Goal: Information Seeking & Learning: Understand process/instructions

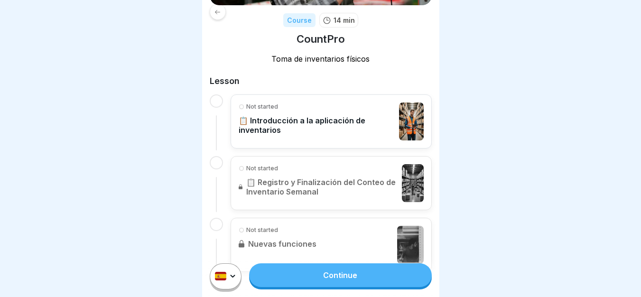
scroll to position [142, 0]
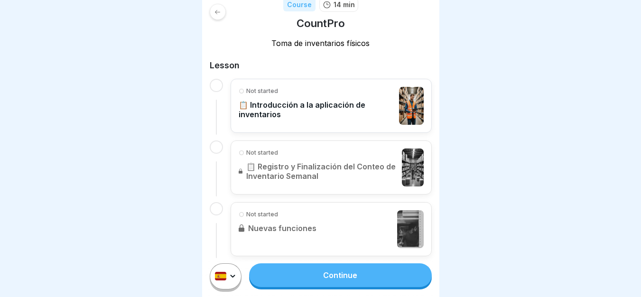
click at [279, 86] on div "Not started 📋 Introducción a la aplicación de inventarios" at bounding box center [331, 106] width 201 height 54
click at [331, 276] on link "Continue" at bounding box center [340, 275] width 182 height 24
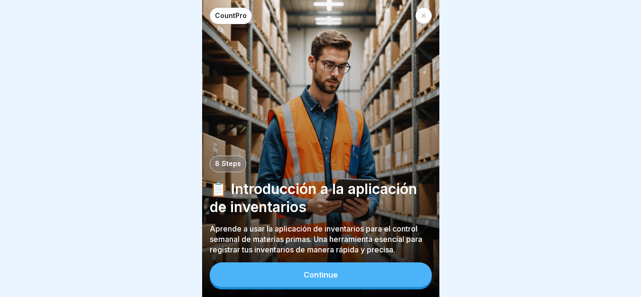
scroll to position [7, 0]
click at [340, 267] on button "Continue" at bounding box center [321, 274] width 222 height 25
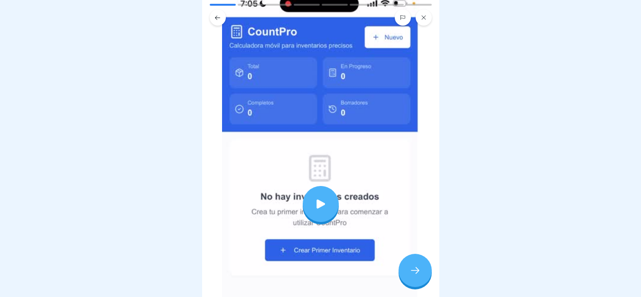
scroll to position [142, 0]
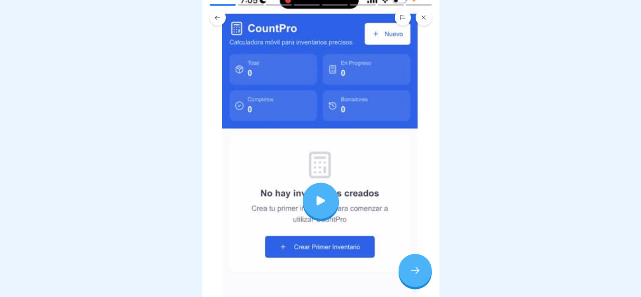
click at [323, 194] on icon at bounding box center [320, 200] width 13 height 13
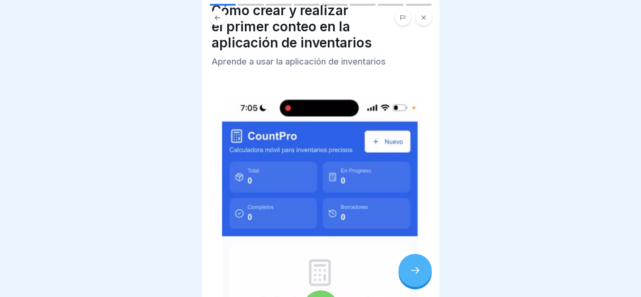
scroll to position [0, 0]
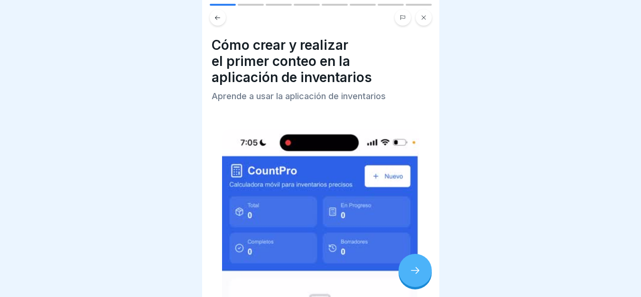
click at [408, 273] on div at bounding box center [414, 270] width 33 height 33
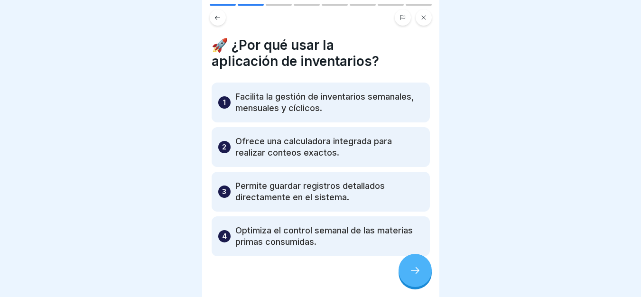
click at [386, 106] on p "Facilita la gestión de inventarios semanales, mensuales y cíclicos." at bounding box center [329, 102] width 188 height 23
click at [252, 99] on p "Facilita la gestión de inventarios semanales, mensuales y cíclicos." at bounding box center [329, 102] width 188 height 23
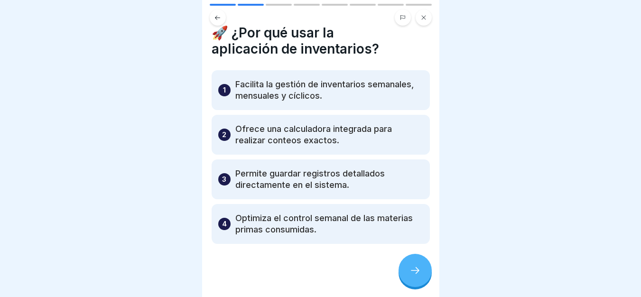
scroll to position [16, 0]
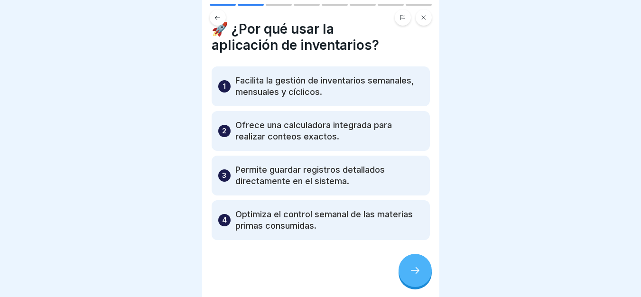
click at [246, 78] on p "Facilita la gestión de inventarios semanales, mensuales y cíclicos." at bounding box center [329, 86] width 188 height 23
click at [234, 68] on div "1 Facilita la gestión de inventarios semanales, mensuales y cíclicos." at bounding box center [321, 86] width 218 height 40
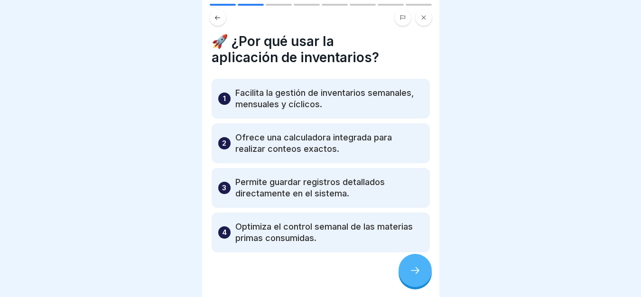
scroll to position [0, 0]
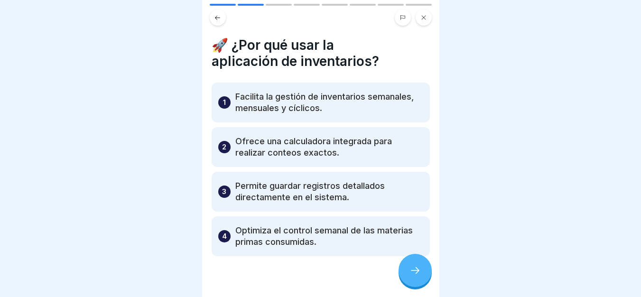
click at [258, 91] on p "Facilita la gestión de inventarios semanales, mensuales y cíclicos." at bounding box center [329, 102] width 188 height 23
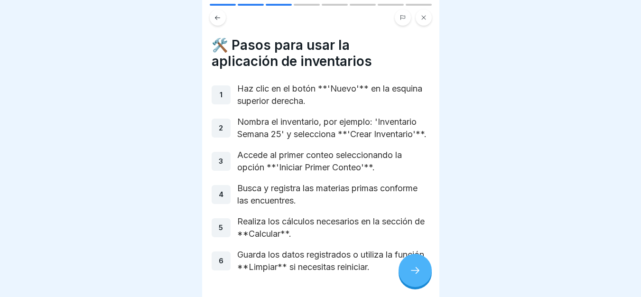
click at [293, 116] on p "Nombra el inventario, por ejemplo: 'Inventario Semana 25' y selecciona **'Crear…" at bounding box center [333, 128] width 193 height 25
click at [302, 122] on p "Nombra el inventario, por ejemplo: 'Inventario Semana 25' y selecciona **'Crear…" at bounding box center [333, 128] width 193 height 25
click at [300, 121] on p "Nombra el inventario, por ejemplo: 'Inventario Semana 25' y selecciona **'Crear…" at bounding box center [333, 128] width 193 height 25
click at [243, 128] on p "Nombra el inventario, por ejemplo: 'Inventario Semana 25' y selecciona **'Crear…" at bounding box center [333, 128] width 193 height 25
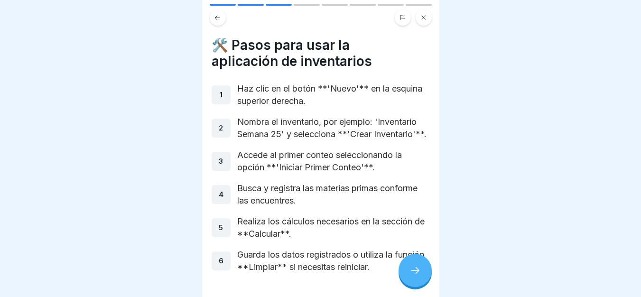
click at [242, 128] on p "Nombra el inventario, por ejemplo: 'Inventario Semana 25' y selecciona **'Crear…" at bounding box center [333, 128] width 193 height 25
click at [417, 268] on icon at bounding box center [414, 270] width 11 height 11
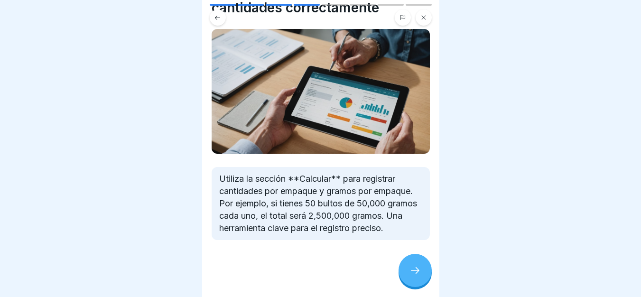
scroll to position [62, 0]
click at [411, 272] on icon at bounding box center [414, 270] width 11 height 11
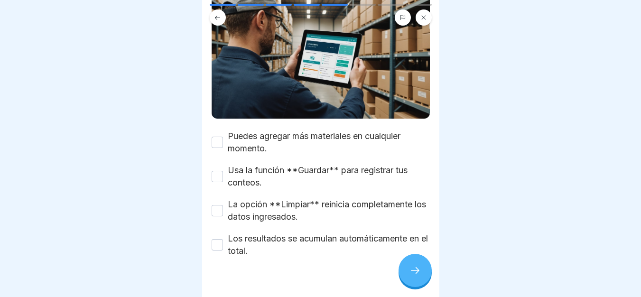
scroll to position [95, 0]
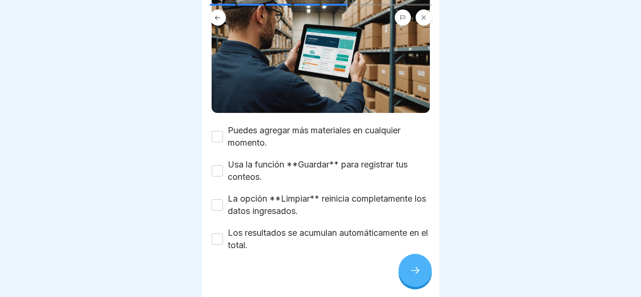
click at [220, 158] on div "Usa la función **Guardar** para registrar tus conteos." at bounding box center [321, 170] width 218 height 25
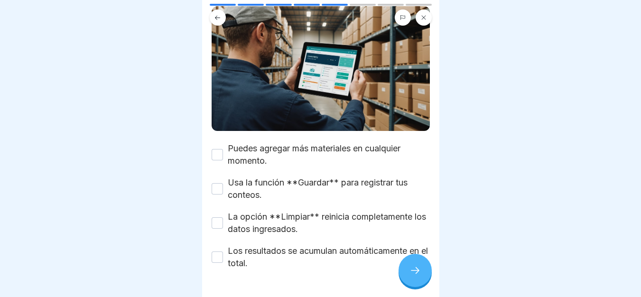
scroll to position [102, 0]
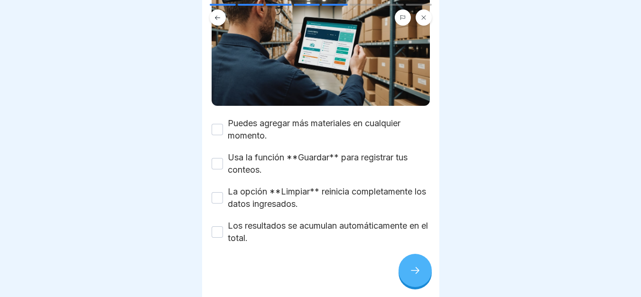
click at [220, 158] on button "Usa la función **Guardar** para registrar tus conteos." at bounding box center [217, 163] width 11 height 11
click at [220, 192] on button "La opción **Limpiar** reinicia completamente los datos ingresados." at bounding box center [217, 197] width 11 height 11
click at [219, 124] on button "Puedes agregar más materiales en cualquier momento." at bounding box center [217, 129] width 11 height 11
click at [411, 259] on div at bounding box center [414, 270] width 33 height 33
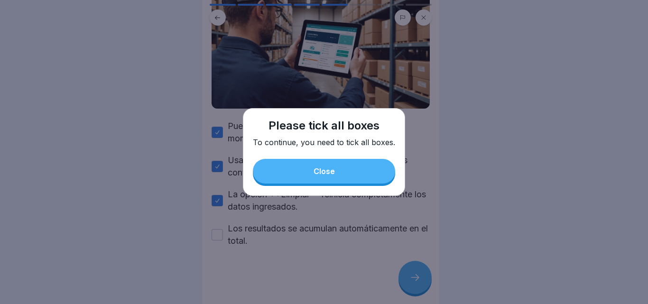
click at [330, 173] on div "Close" at bounding box center [324, 171] width 21 height 9
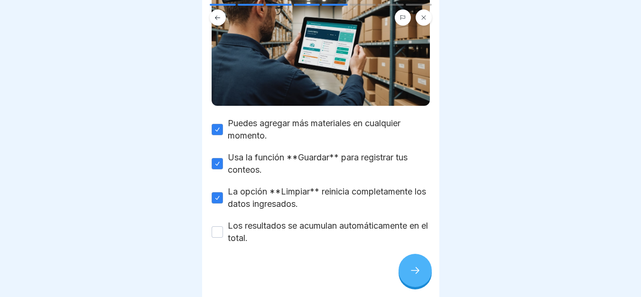
click at [212, 229] on button "Los resultados se acumulan automáticamente en el total." at bounding box center [217, 231] width 11 height 11
click at [416, 276] on icon at bounding box center [414, 270] width 11 height 11
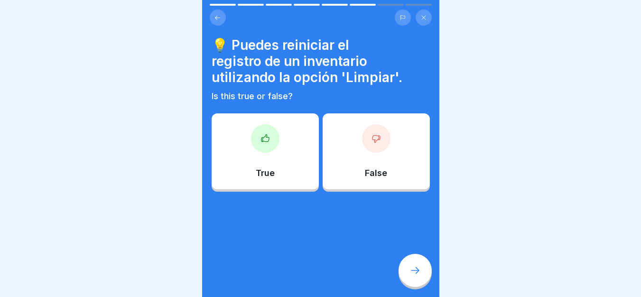
click at [289, 166] on div "True" at bounding box center [265, 151] width 107 height 76
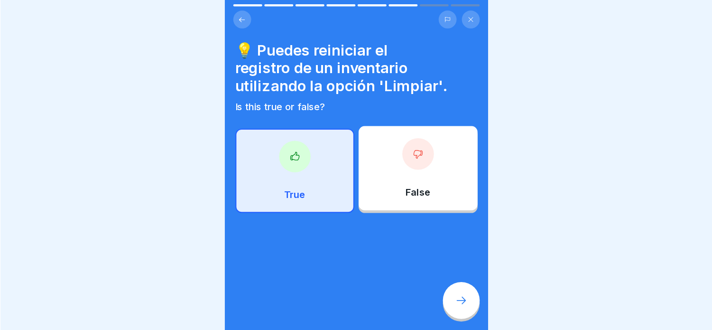
scroll to position [84, 0]
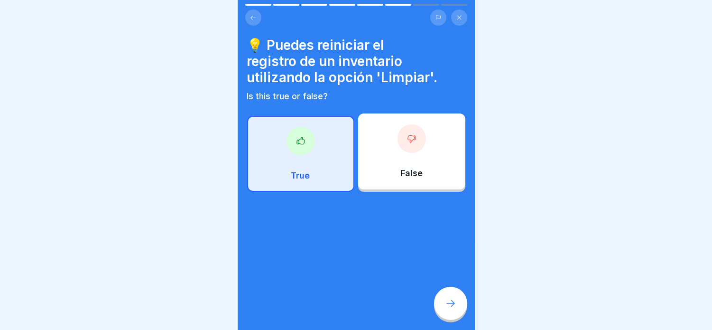
click at [456, 296] on div at bounding box center [450, 303] width 33 height 33
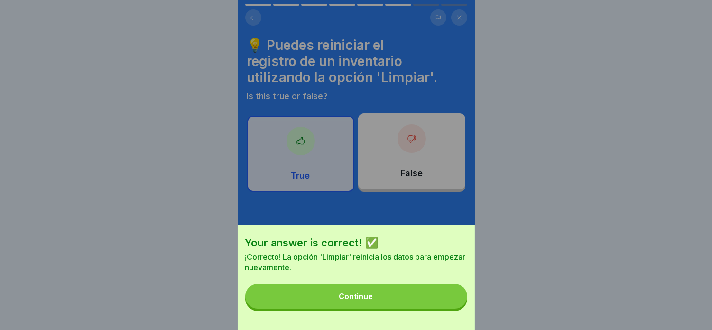
click at [435, 296] on button "Continue" at bounding box center [356, 296] width 222 height 25
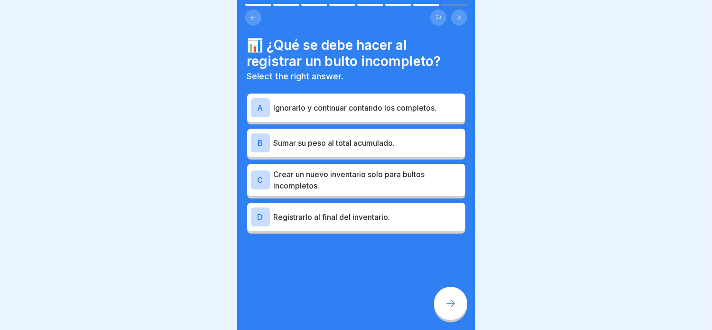
click at [363, 146] on div "B Sumar su peso al total acumulado." at bounding box center [356, 143] width 218 height 28
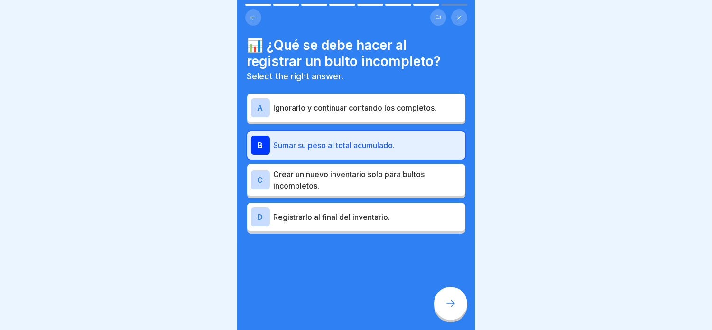
click at [454, 296] on div at bounding box center [450, 303] width 33 height 33
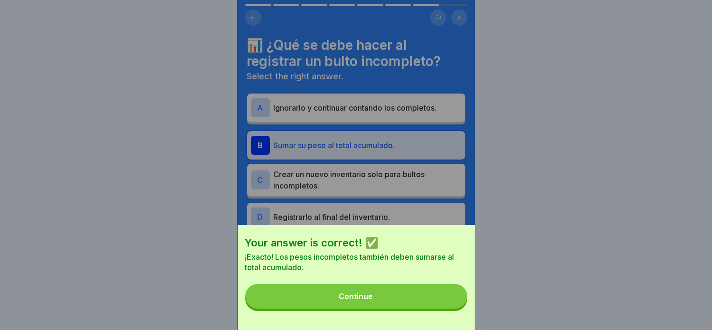
click at [423, 296] on button "Continue" at bounding box center [356, 296] width 222 height 25
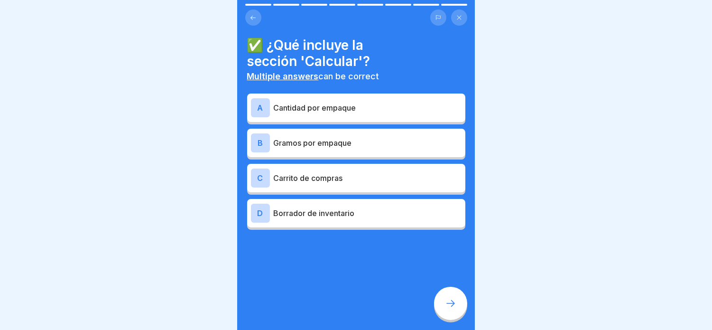
click at [324, 172] on p "Carrito de compras" at bounding box center [368, 177] width 188 height 11
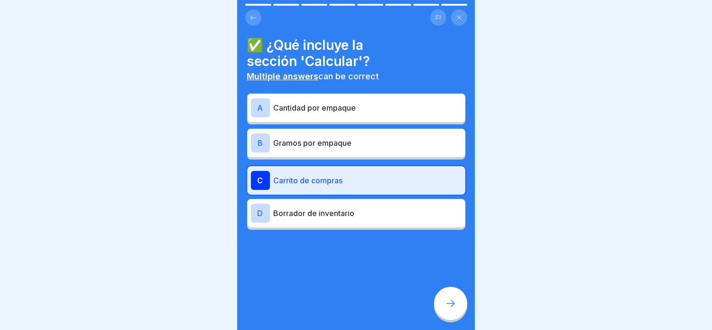
click at [325, 137] on p "Gramos por empaque" at bounding box center [368, 142] width 188 height 11
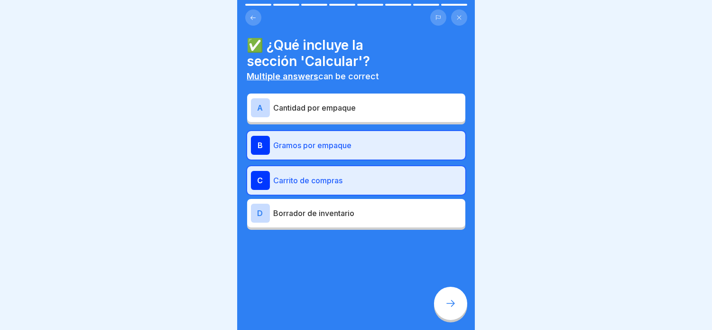
click at [447, 296] on icon at bounding box center [450, 302] width 11 height 11
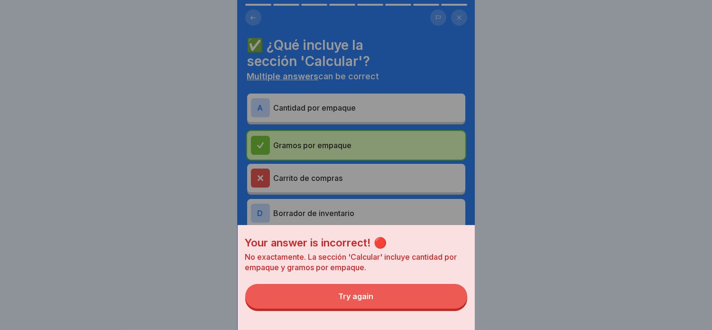
click at [408, 296] on button "Try again" at bounding box center [356, 296] width 222 height 25
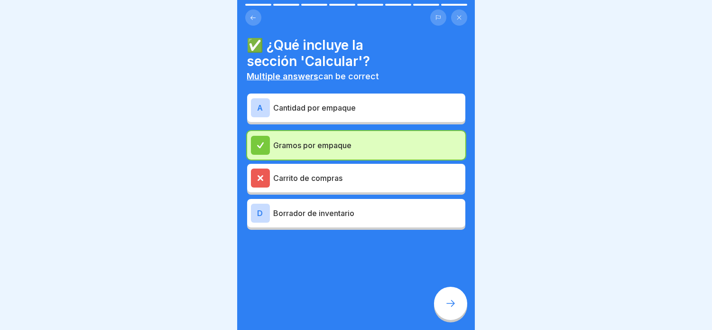
click at [298, 164] on div "Carrito de compras" at bounding box center [356, 178] width 218 height 28
click at [320, 104] on p "Cantidad por empaque" at bounding box center [368, 107] width 188 height 11
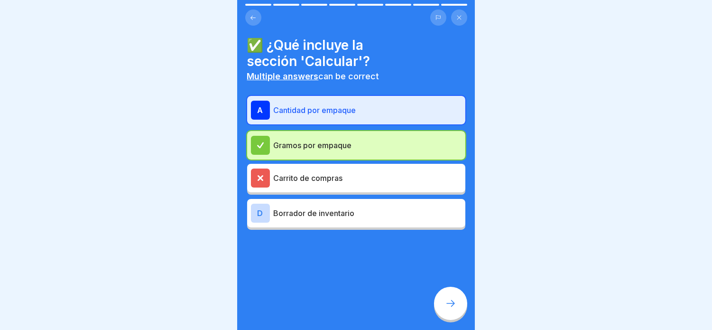
click at [333, 104] on p "Cantidad por empaque" at bounding box center [368, 109] width 188 height 11
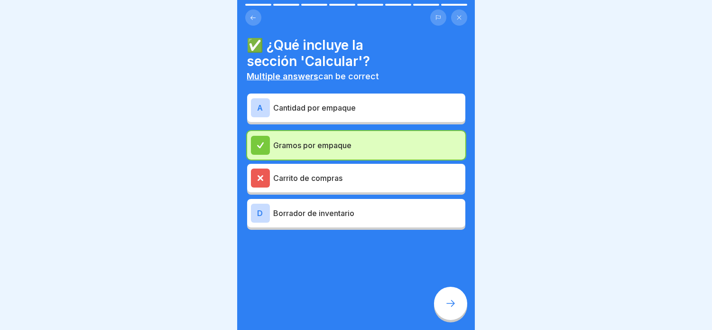
click at [321, 172] on p "Carrito de compras" at bounding box center [368, 177] width 188 height 11
click at [320, 139] on p "Gramos por empaque" at bounding box center [368, 144] width 188 height 11
click at [342, 102] on p "Cantidad por empaque" at bounding box center [368, 107] width 188 height 11
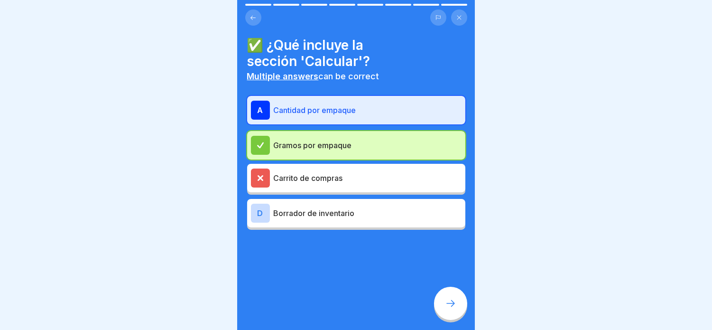
click at [454, 296] on div at bounding box center [450, 303] width 33 height 33
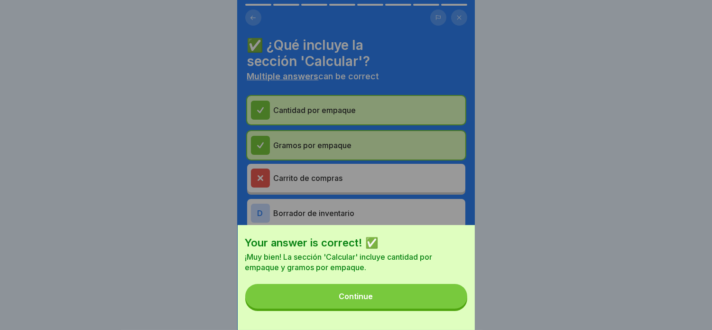
click at [439, 296] on button "Continue" at bounding box center [356, 296] width 222 height 25
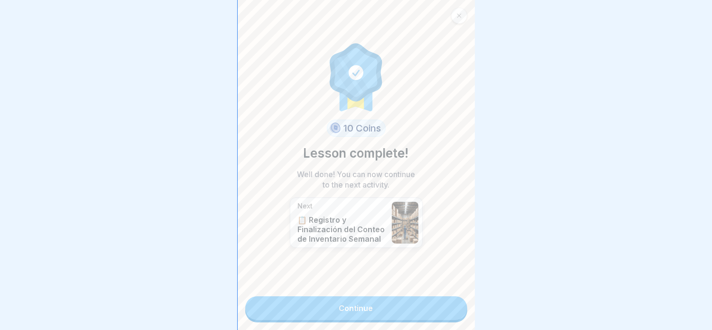
click at [415, 296] on link "Continue" at bounding box center [356, 308] width 222 height 24
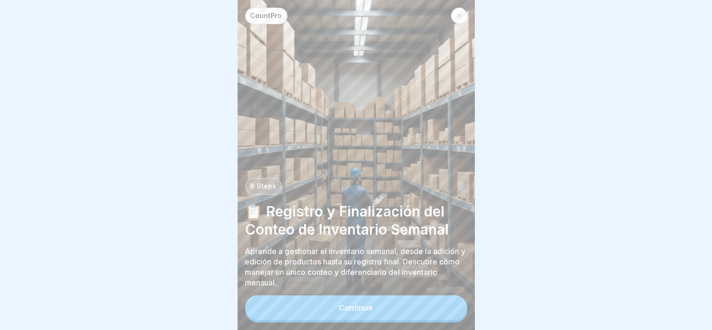
click at [355, 296] on div "Continue" at bounding box center [356, 307] width 34 height 9
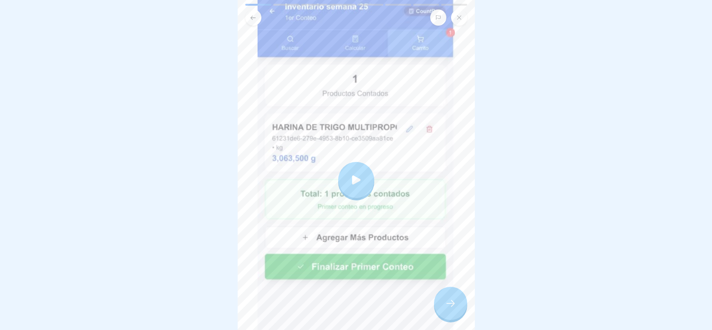
scroll to position [169, 0]
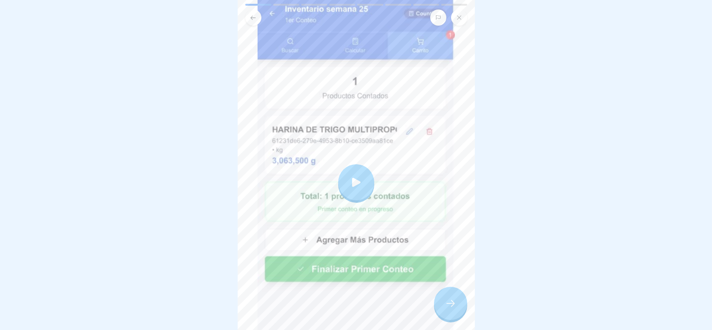
click at [359, 170] on div at bounding box center [356, 182] width 36 height 36
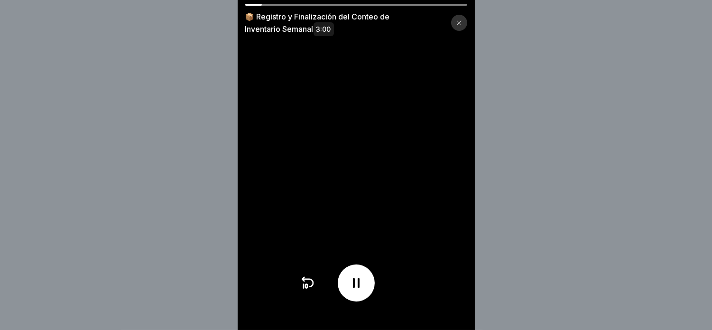
click at [364, 290] on icon at bounding box center [356, 282] width 15 height 15
click at [371, 285] on div at bounding box center [356, 282] width 37 height 37
drag, startPoint x: 700, startPoint y: 152, endPoint x: 695, endPoint y: 153, distance: 4.8
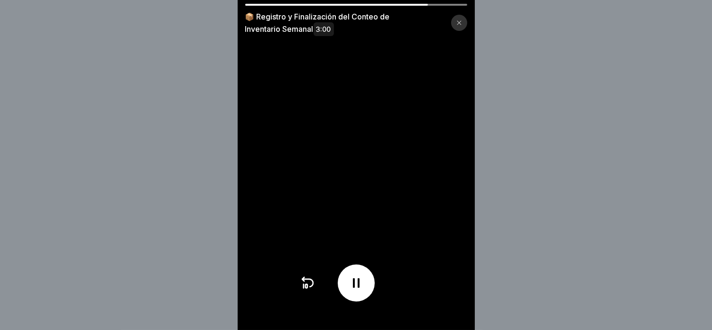
click at [640, 153] on div "📦 Registro y Finalización del Conteo de Inventario Semanal 3:00" at bounding box center [356, 165] width 712 height 330
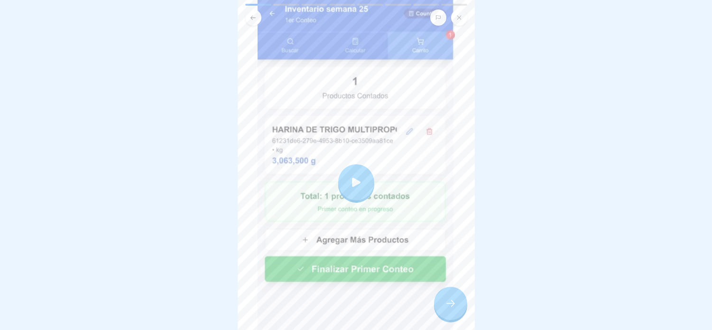
click at [527, 201] on div at bounding box center [356, 165] width 712 height 330
click at [333, 176] on div at bounding box center [356, 181] width 197 height 427
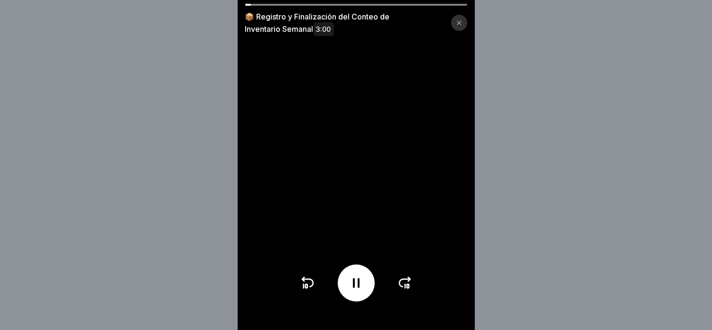
click at [150, 90] on div "📦 Registro y Finalización del Conteo de Inventario Semanal 3:00" at bounding box center [356, 165] width 712 height 330
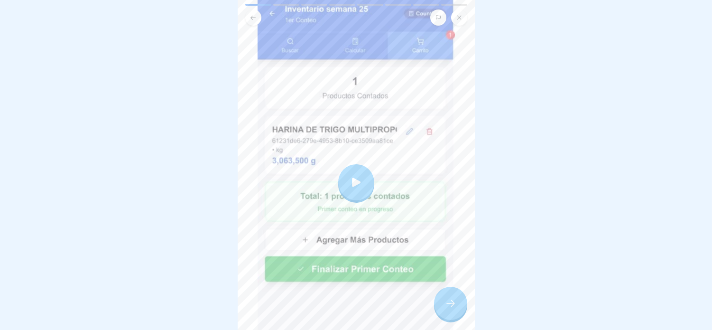
click at [107, 127] on div at bounding box center [356, 165] width 712 height 330
